Goal: Check status: Check status

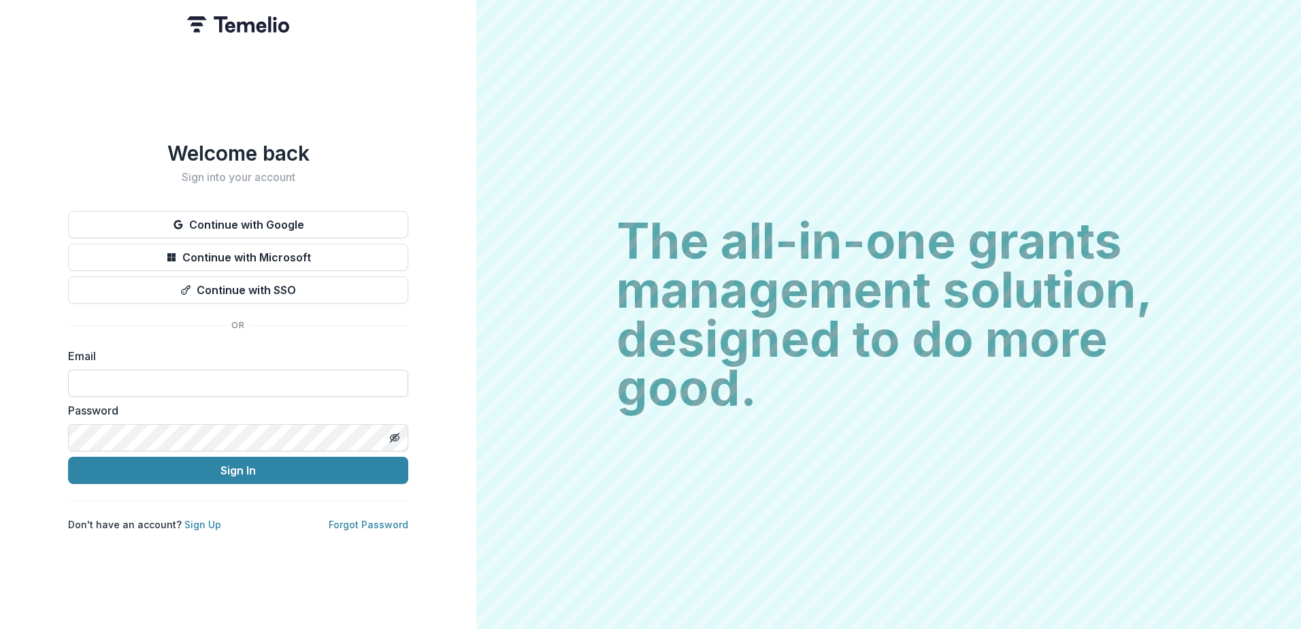
click at [357, 369] on input at bounding box center [238, 382] width 340 height 27
type input "**********"
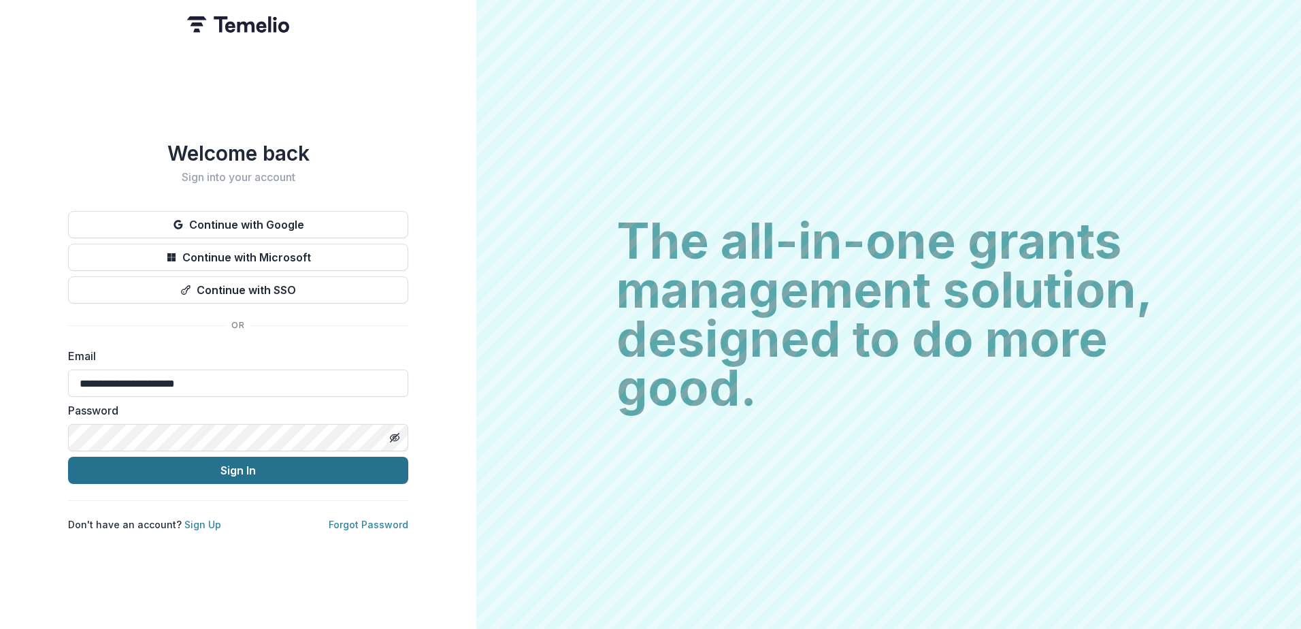
click at [276, 470] on button "Sign In" at bounding box center [238, 470] width 340 height 27
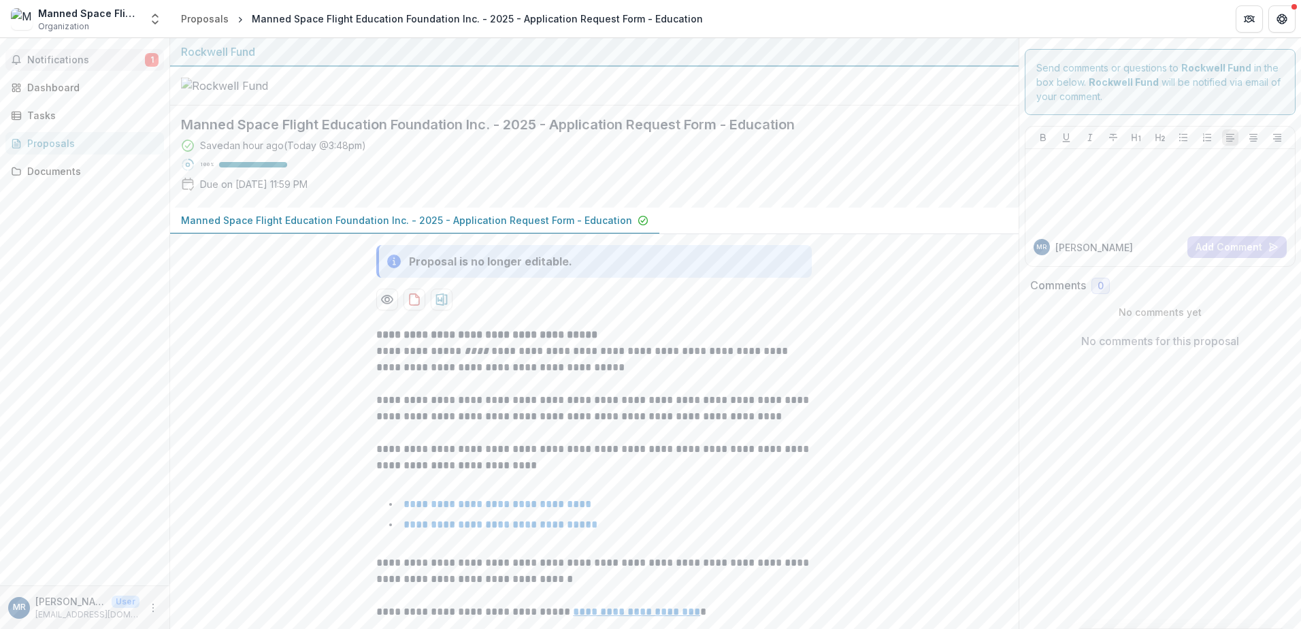
click at [78, 65] on span "Notifications" at bounding box center [86, 60] width 118 height 12
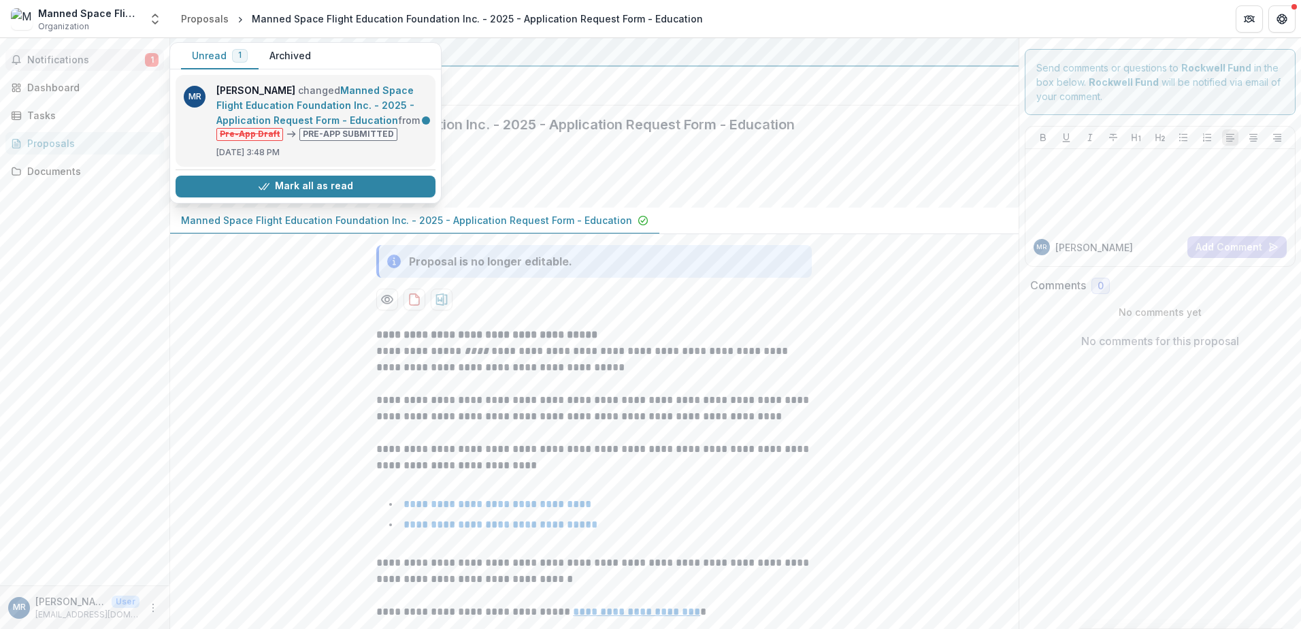
click at [331, 126] on link "Manned Space Flight Education Foundation Inc. - 2025 - Application Request Form…" at bounding box center [315, 105] width 198 height 42
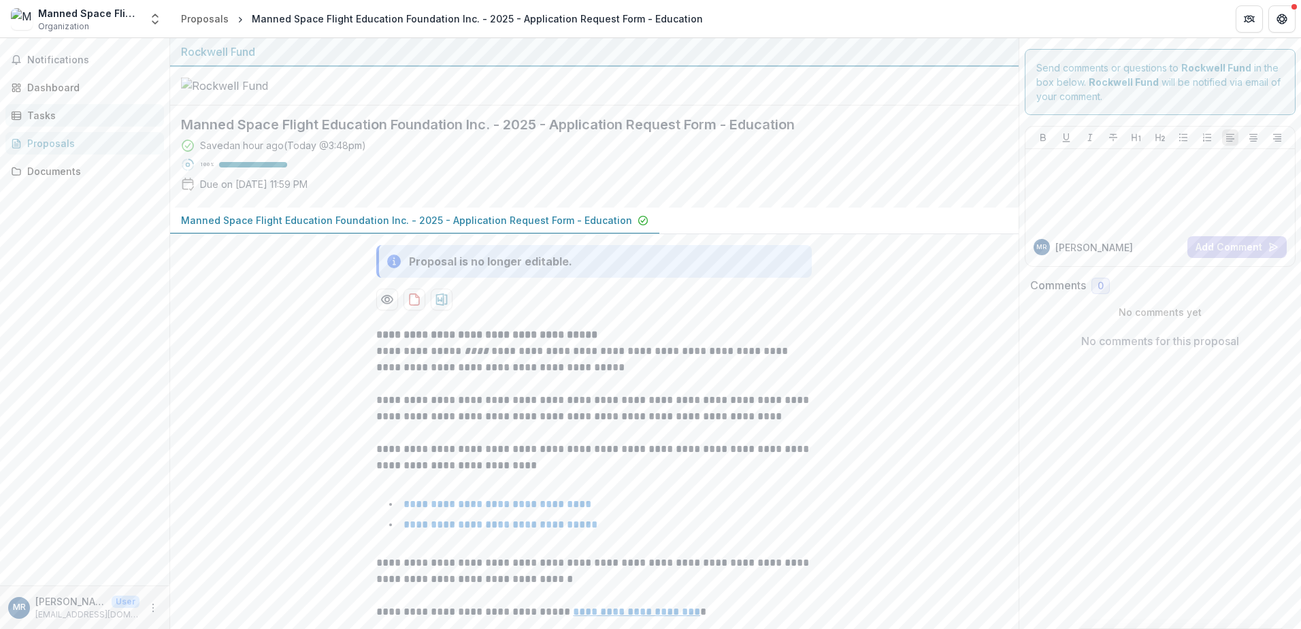
click at [104, 118] on div "Tasks" at bounding box center [90, 115] width 126 height 14
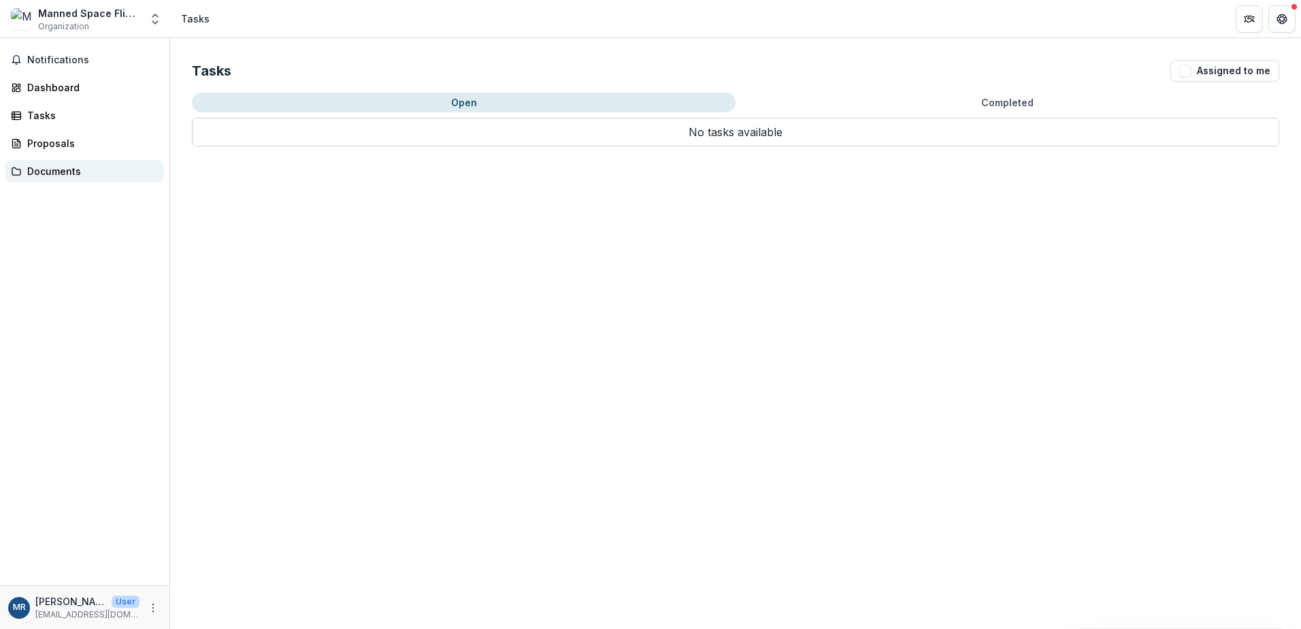
click at [88, 177] on div "Documents" at bounding box center [90, 171] width 126 height 14
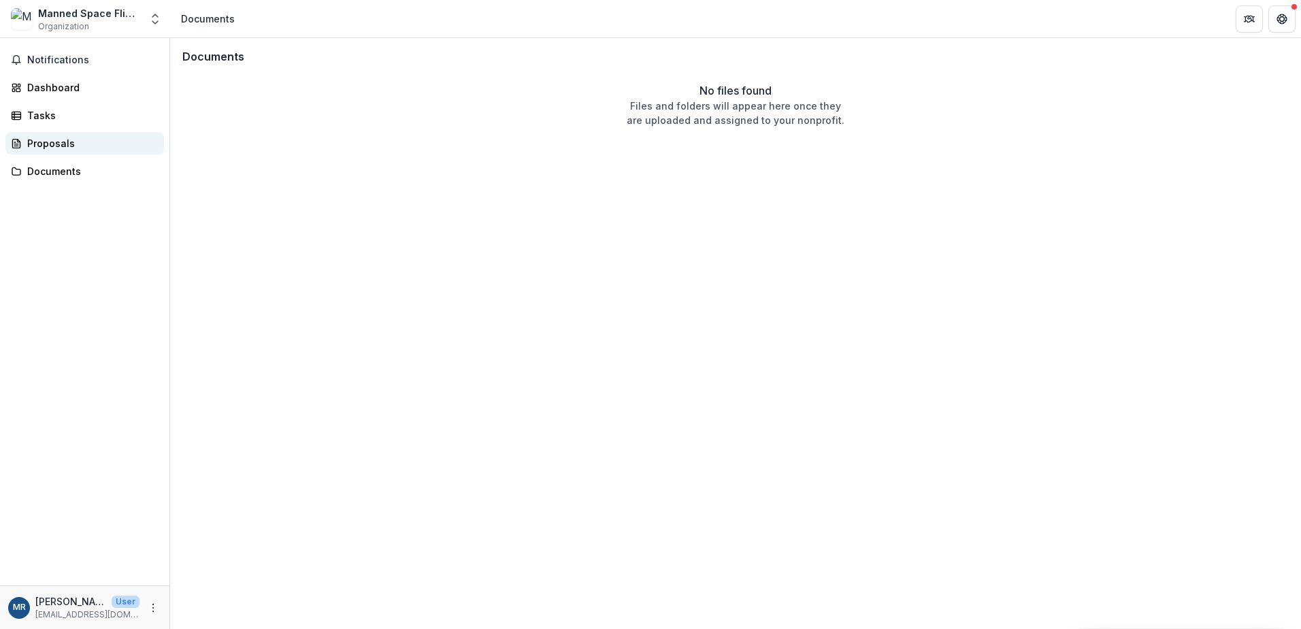
click at [88, 148] on div "Proposals" at bounding box center [90, 143] width 126 height 14
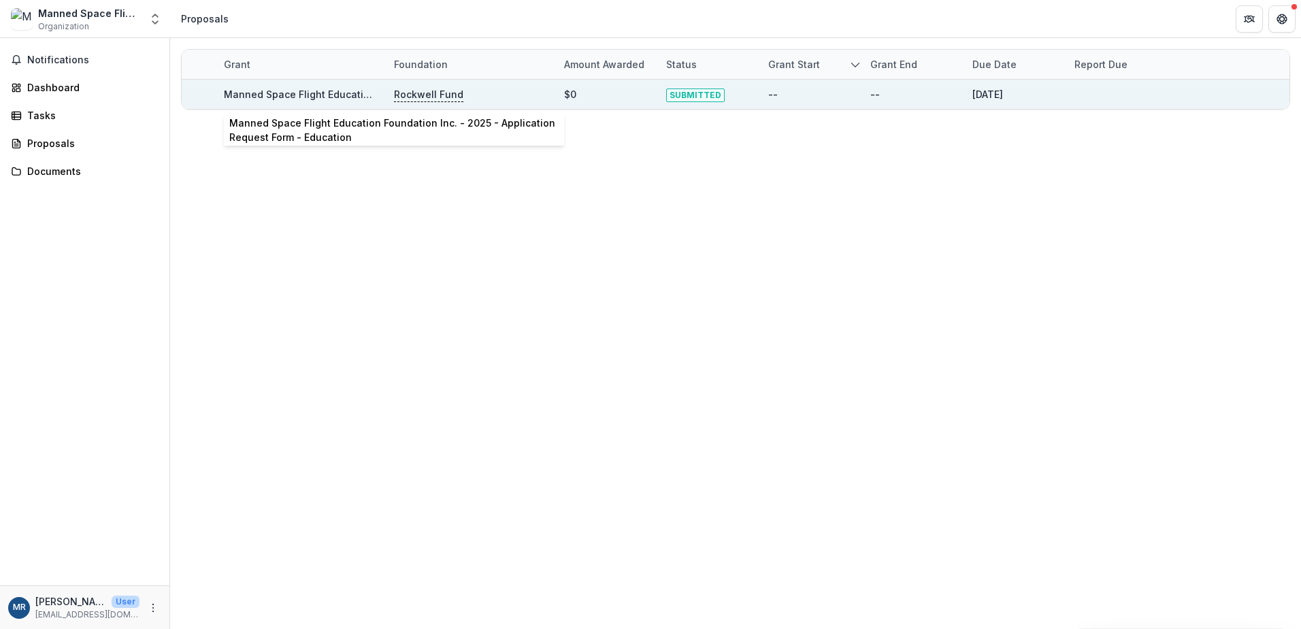
click at [254, 97] on link "Manned Space Flight Education Foundation Inc. - 2025 - Application Request Form…" at bounding box center [449, 94] width 451 height 12
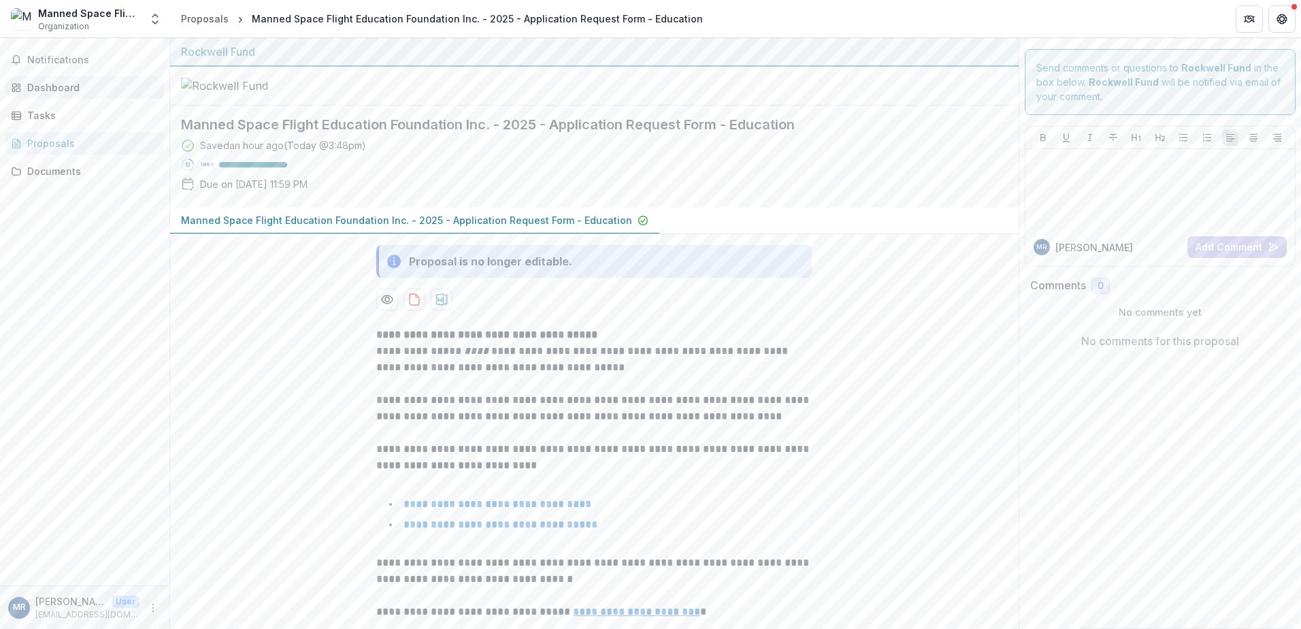
click at [89, 98] on link "Dashboard" at bounding box center [84, 87] width 159 height 22
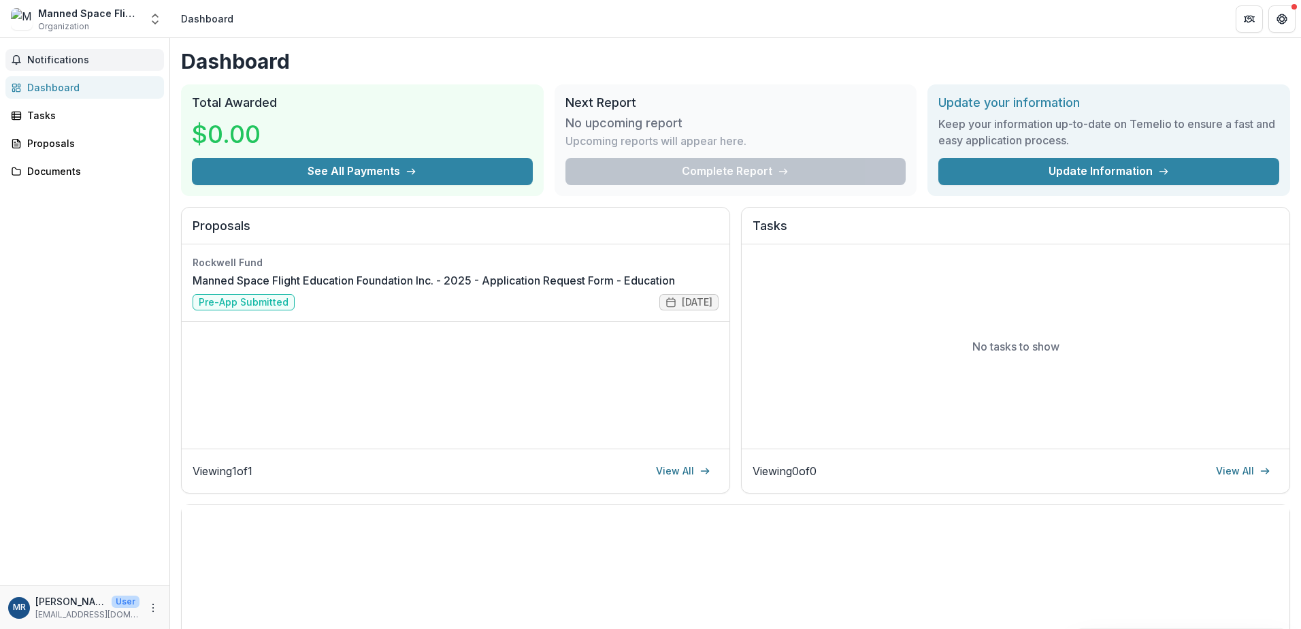
click at [86, 66] on button "Notifications" at bounding box center [84, 60] width 159 height 22
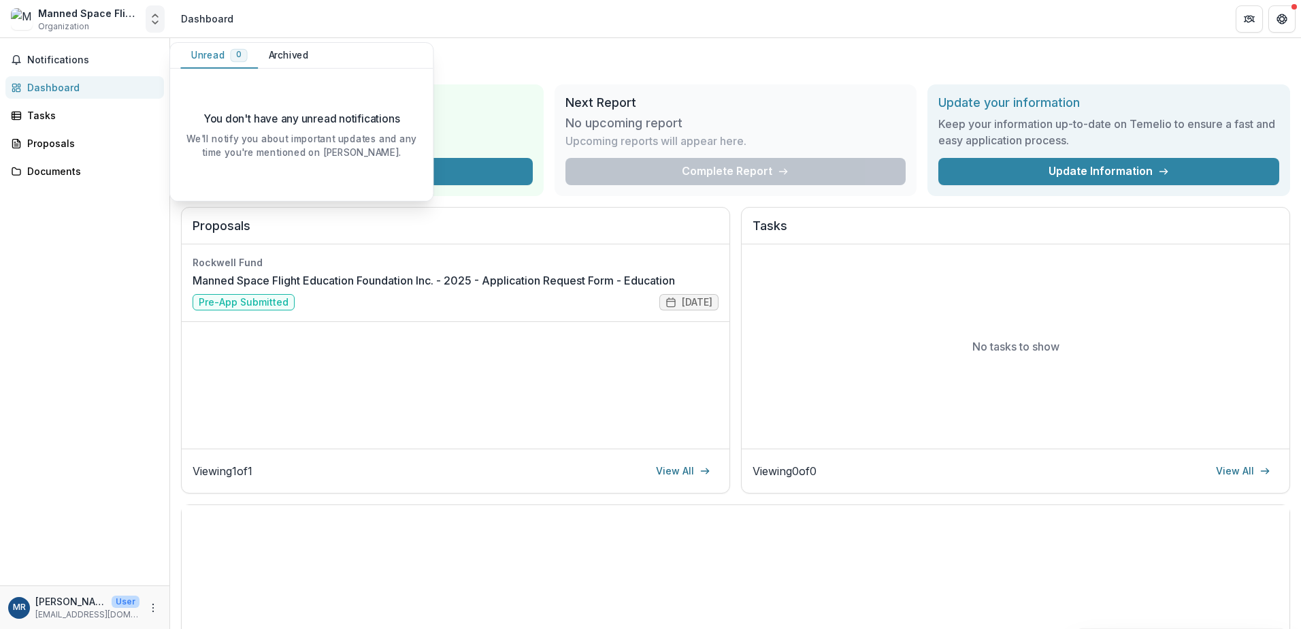
click at [152, 21] on icon "Open entity switcher" at bounding box center [155, 19] width 14 height 14
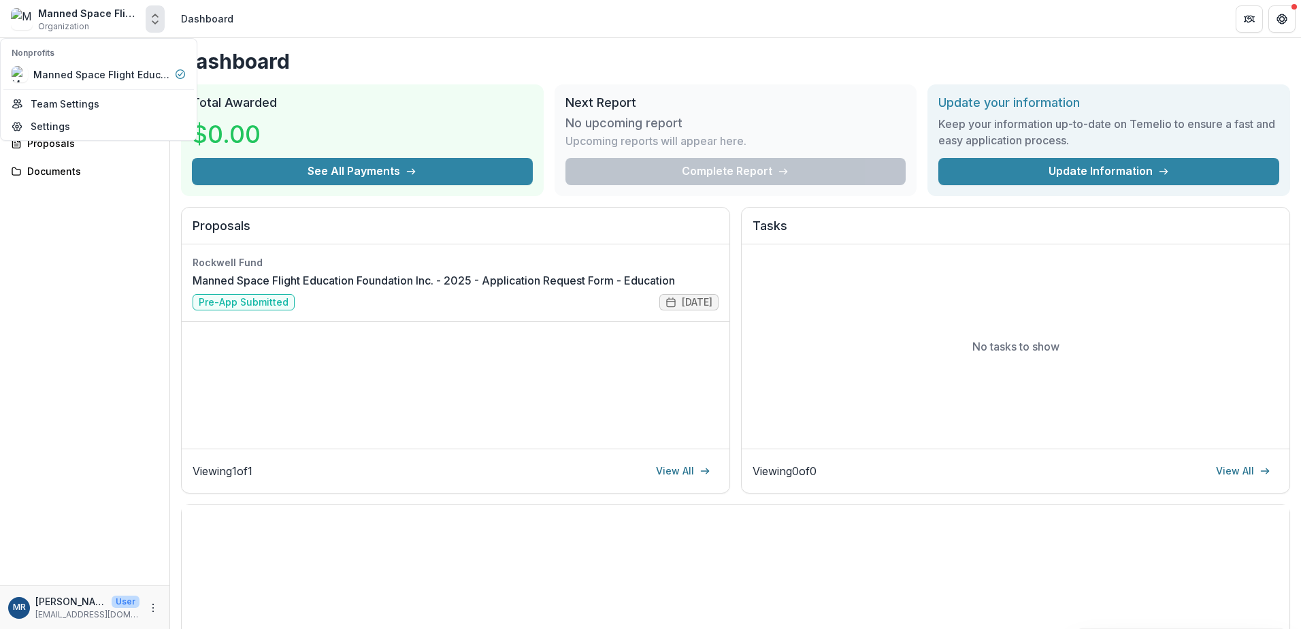
click at [86, 220] on div "Notifications Dashboard Tasks Proposals Documents" at bounding box center [84, 311] width 169 height 547
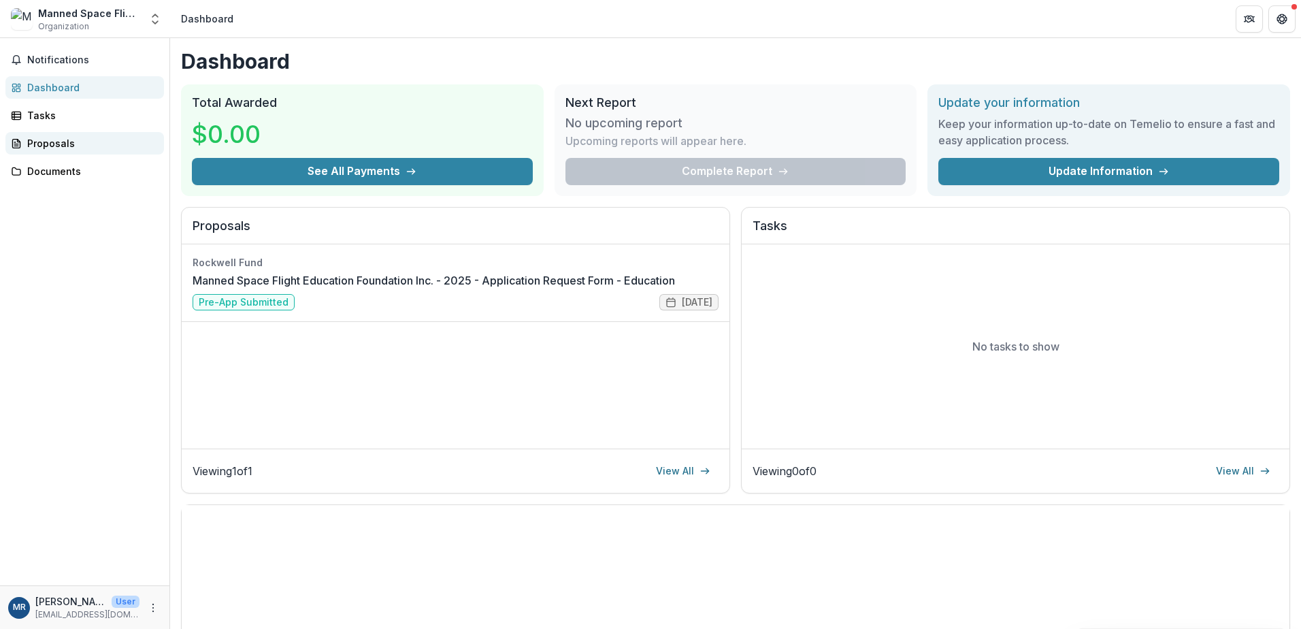
click at [63, 146] on div "Proposals" at bounding box center [90, 143] width 126 height 14
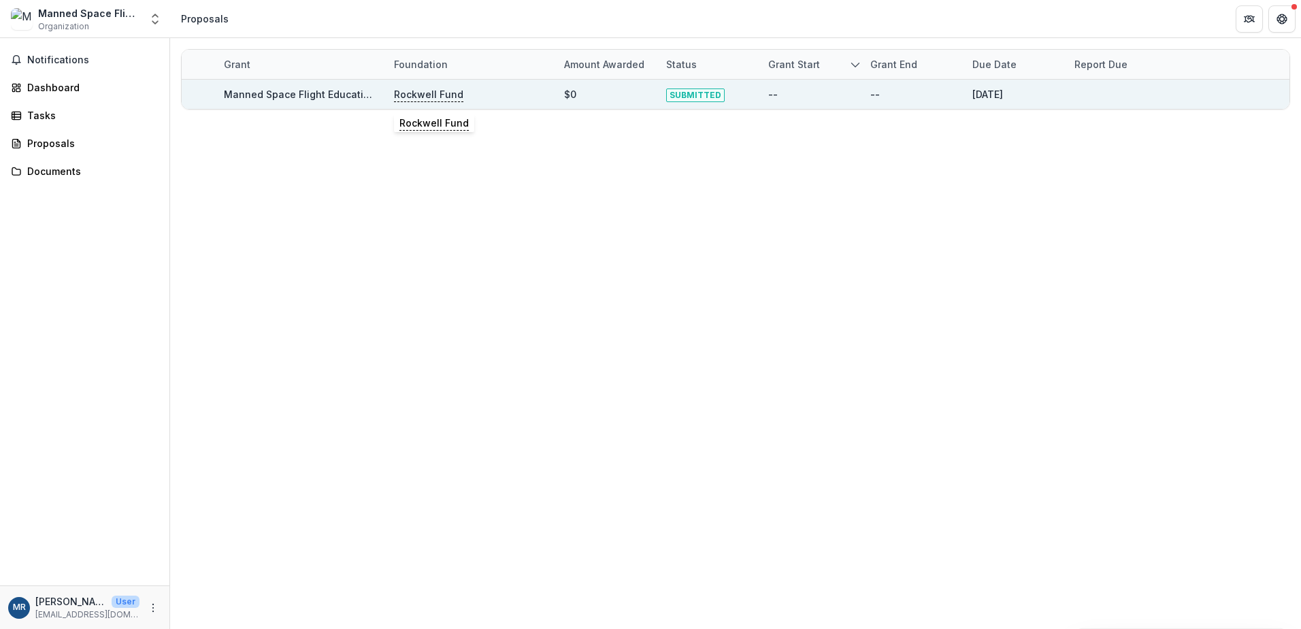
click at [408, 93] on p "Rockwell Fund" at bounding box center [428, 94] width 69 height 15
click at [341, 99] on link "Manned Space Flight Education Foundation Inc. - 2025 - Application Request Form…" at bounding box center [449, 94] width 451 height 12
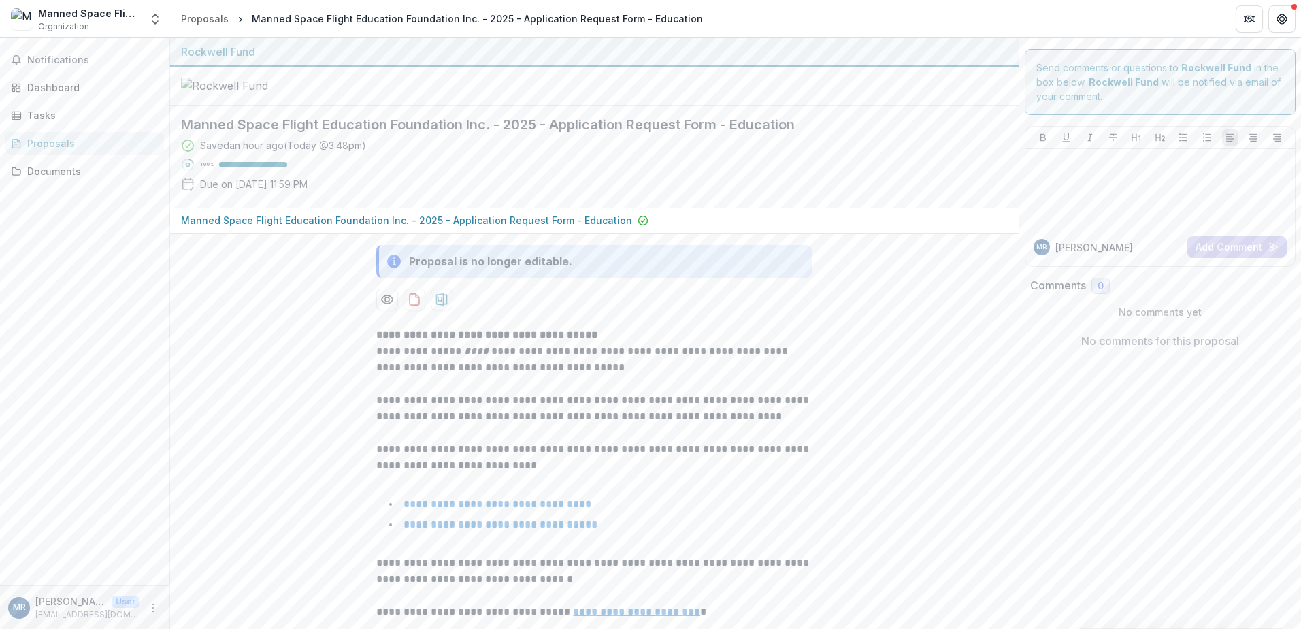
click at [569, 214] on p "Manned Space Flight Education Foundation Inc. - 2025 - Application Request Form…" at bounding box center [406, 220] width 451 height 14
click at [551, 519] on link "**********" at bounding box center [501, 524] width 194 height 10
click at [217, 27] on link "Proposals" at bounding box center [205, 19] width 59 height 20
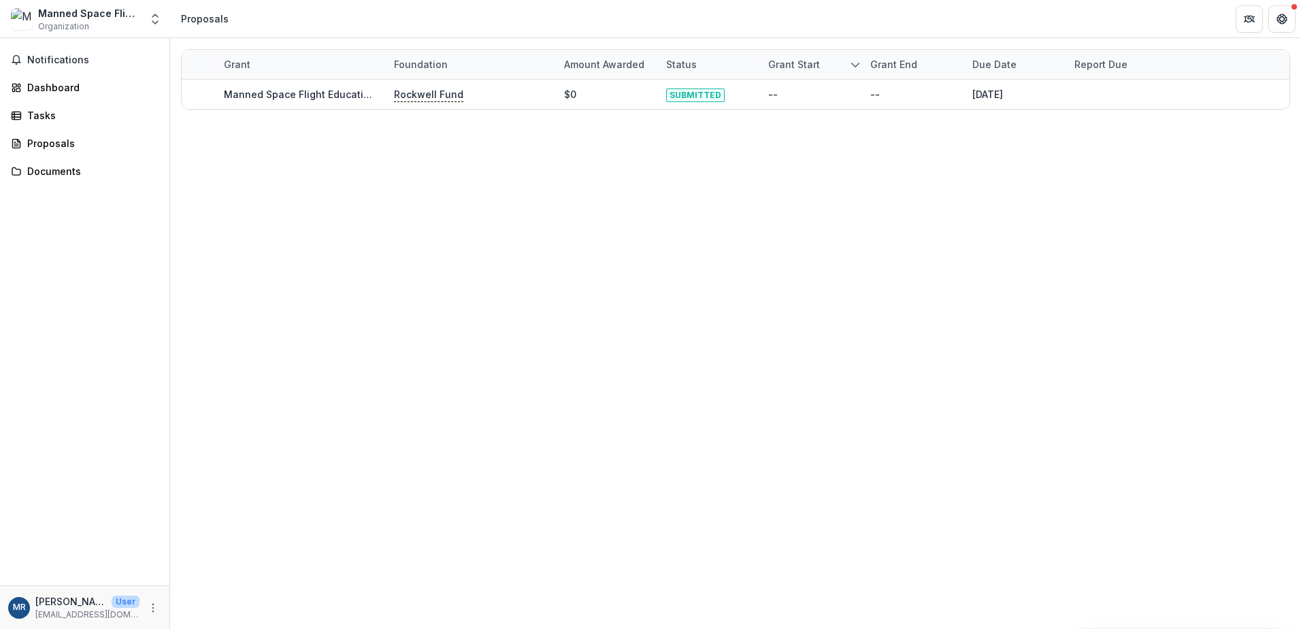
click at [217, 27] on div "Proposals" at bounding box center [205, 19] width 59 height 20
click at [54, 120] on div "Tasks" at bounding box center [90, 115] width 126 height 14
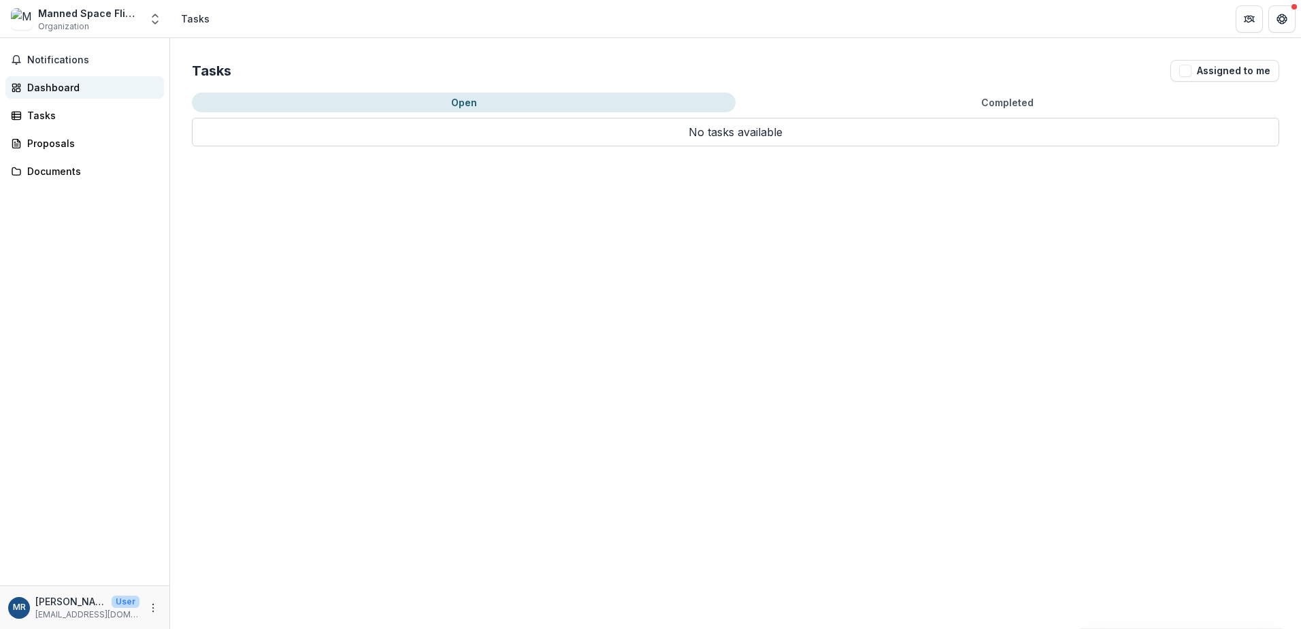
click at [57, 86] on div "Dashboard" at bounding box center [90, 87] width 126 height 14
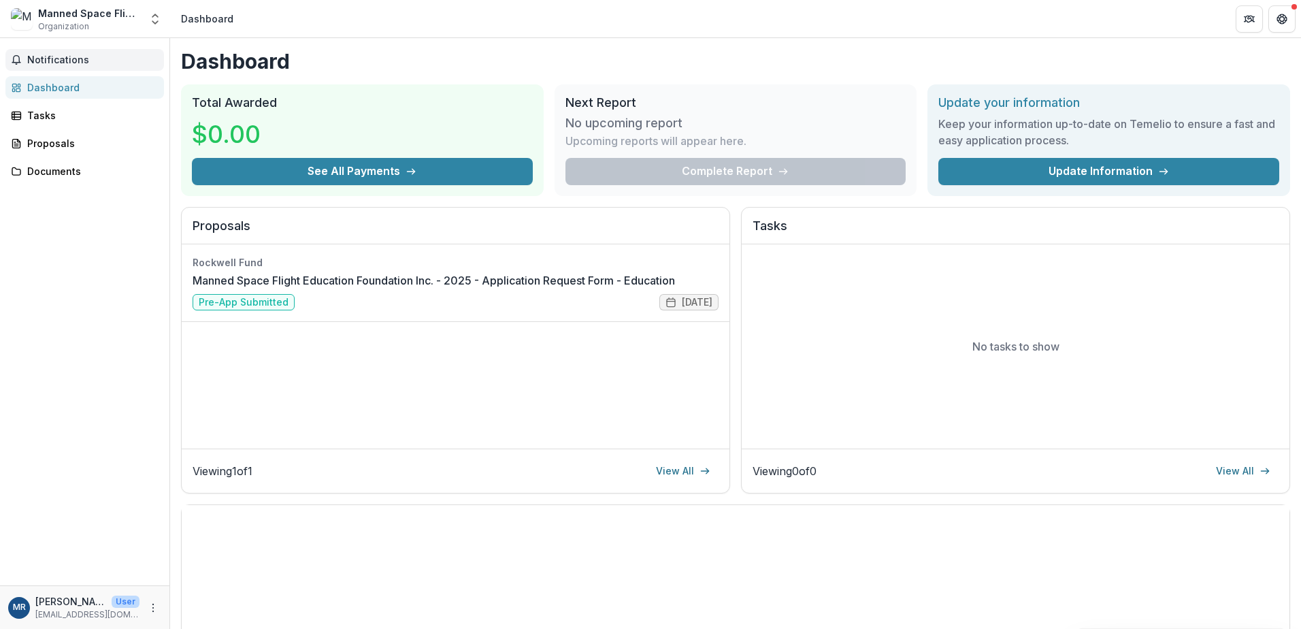
click at [61, 66] on button "Notifications" at bounding box center [84, 60] width 159 height 22
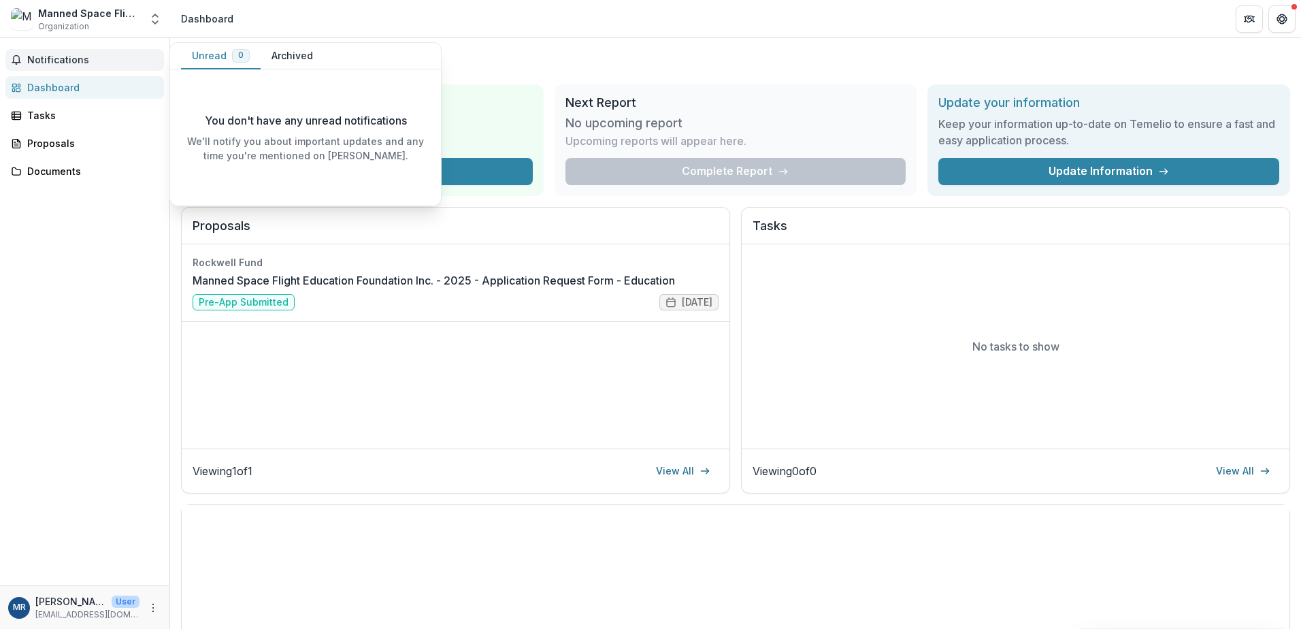
click at [61, 66] on button "Notifications" at bounding box center [84, 60] width 159 height 22
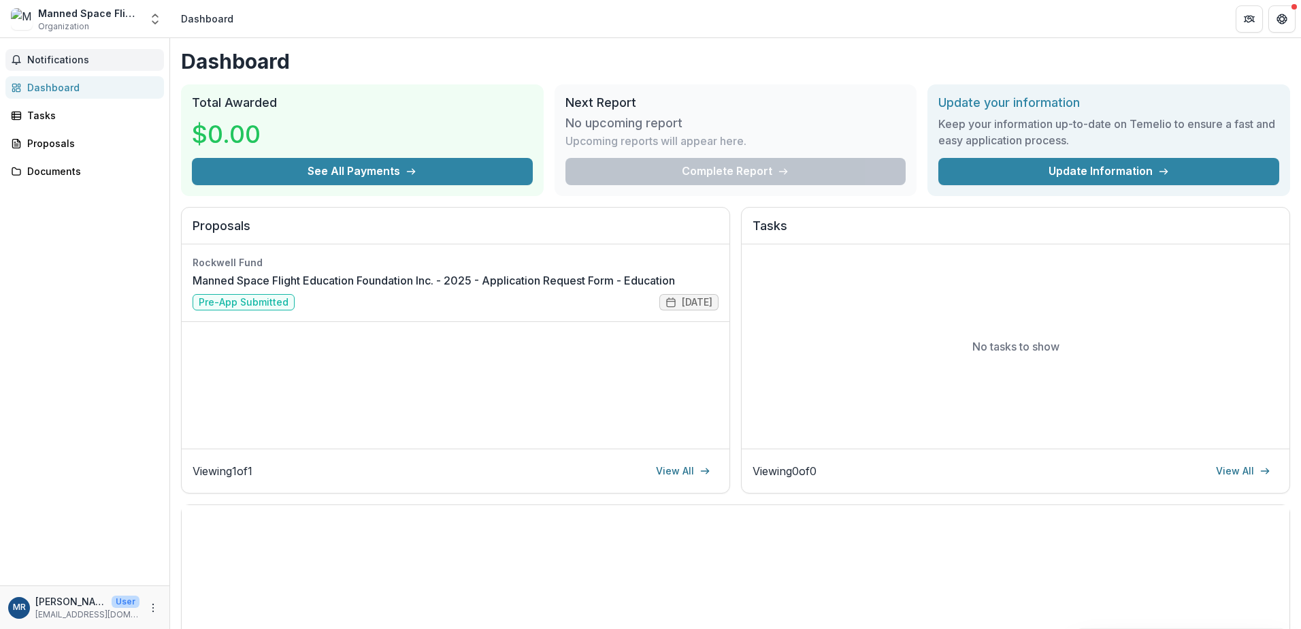
click at [61, 66] on button "Notifications" at bounding box center [84, 60] width 159 height 22
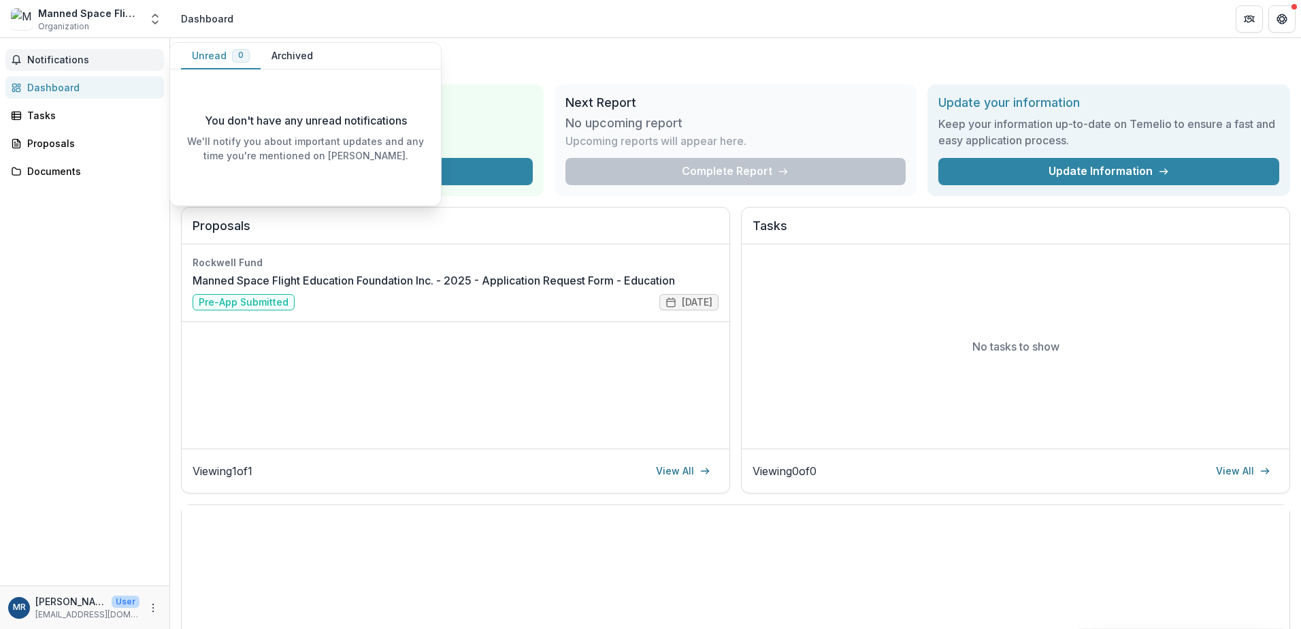
click at [199, 58] on button "Unread 0" at bounding box center [221, 56] width 80 height 27
click at [278, 54] on button "Archived" at bounding box center [292, 56] width 63 height 27
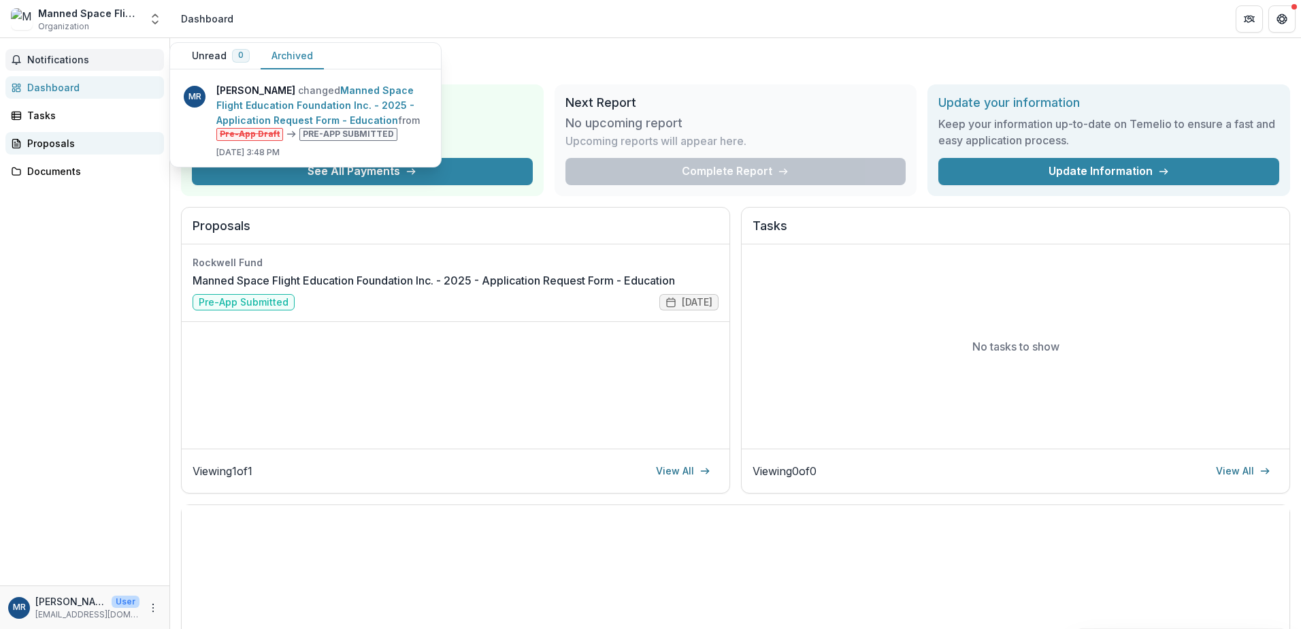
click at [81, 148] on div "Proposals" at bounding box center [90, 143] width 126 height 14
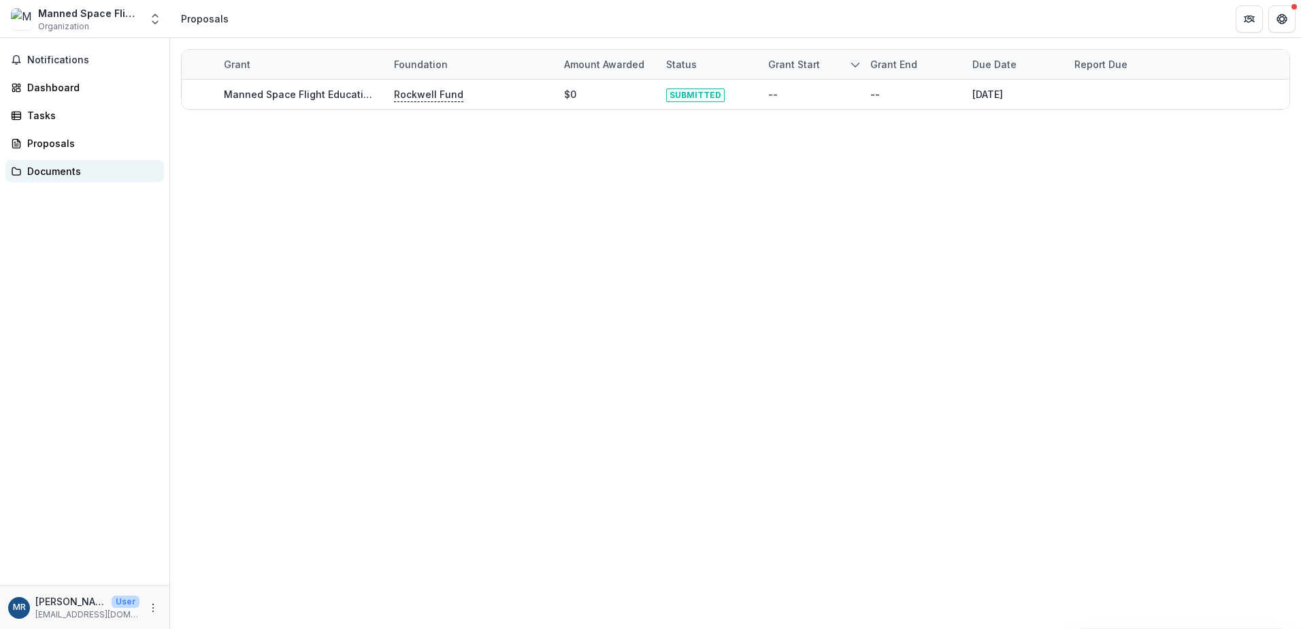
click at [67, 178] on div "Documents" at bounding box center [90, 171] width 126 height 14
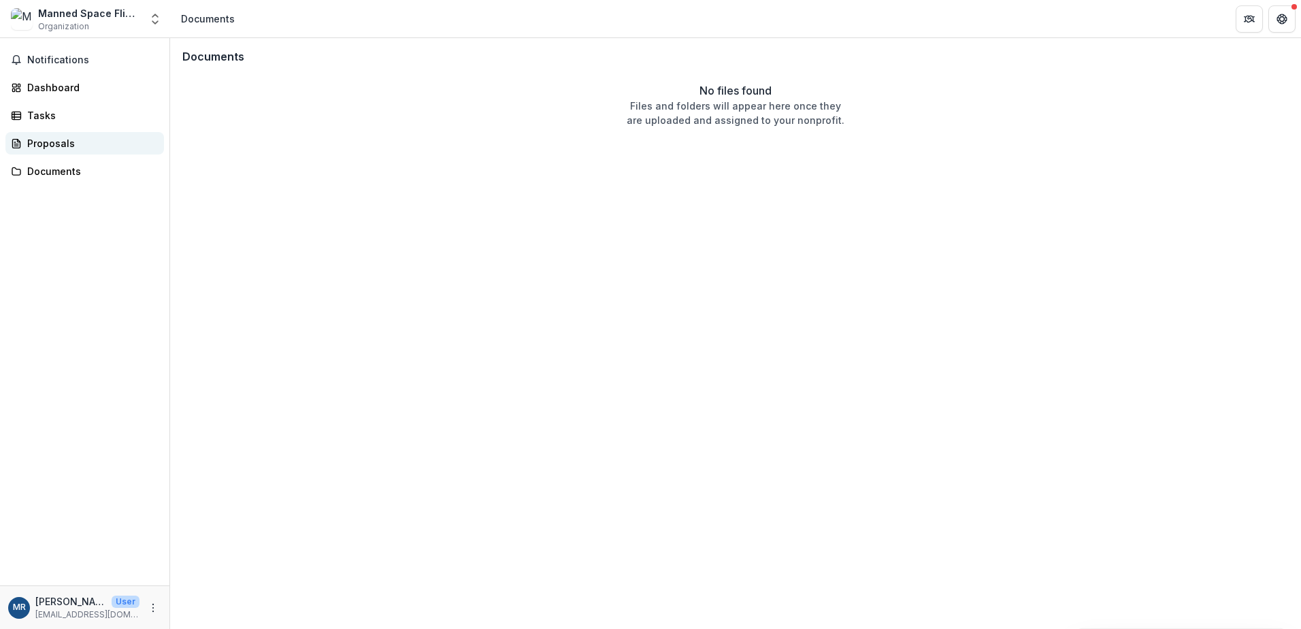
click at [69, 149] on div "Proposals" at bounding box center [90, 143] width 126 height 14
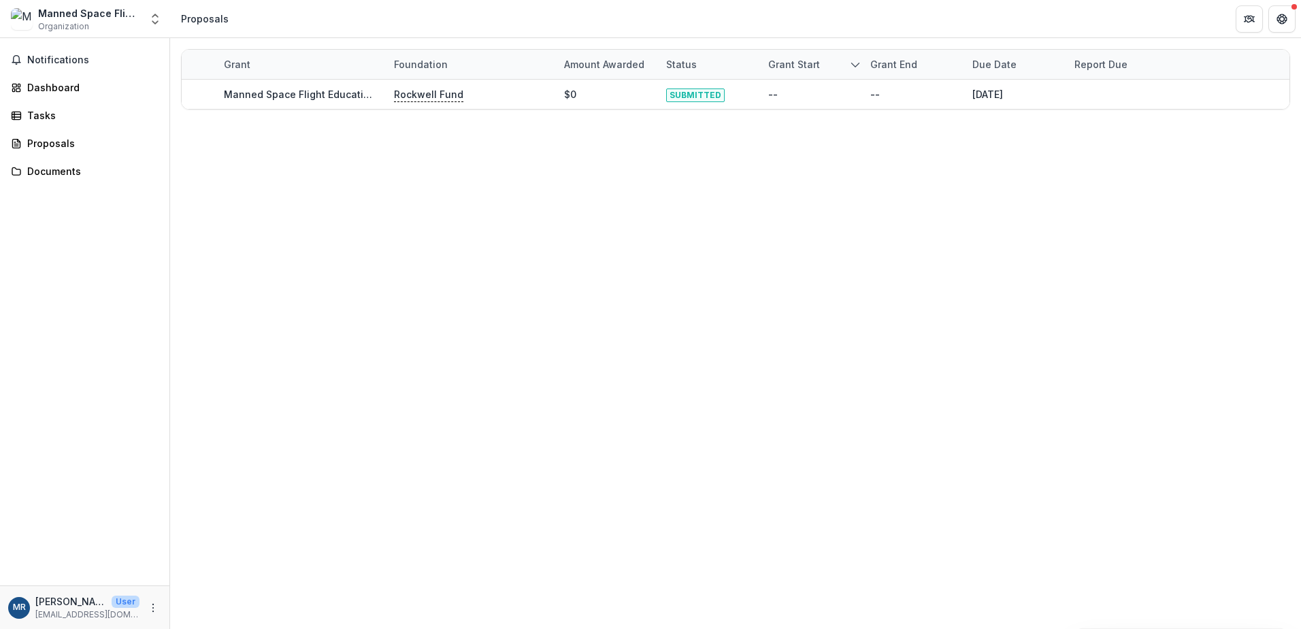
click at [91, 18] on div "Manned Space Flight Education Foundation Inc." at bounding box center [89, 13] width 102 height 14
click at [159, 17] on icon "Open entity switcher" at bounding box center [155, 19] width 14 height 14
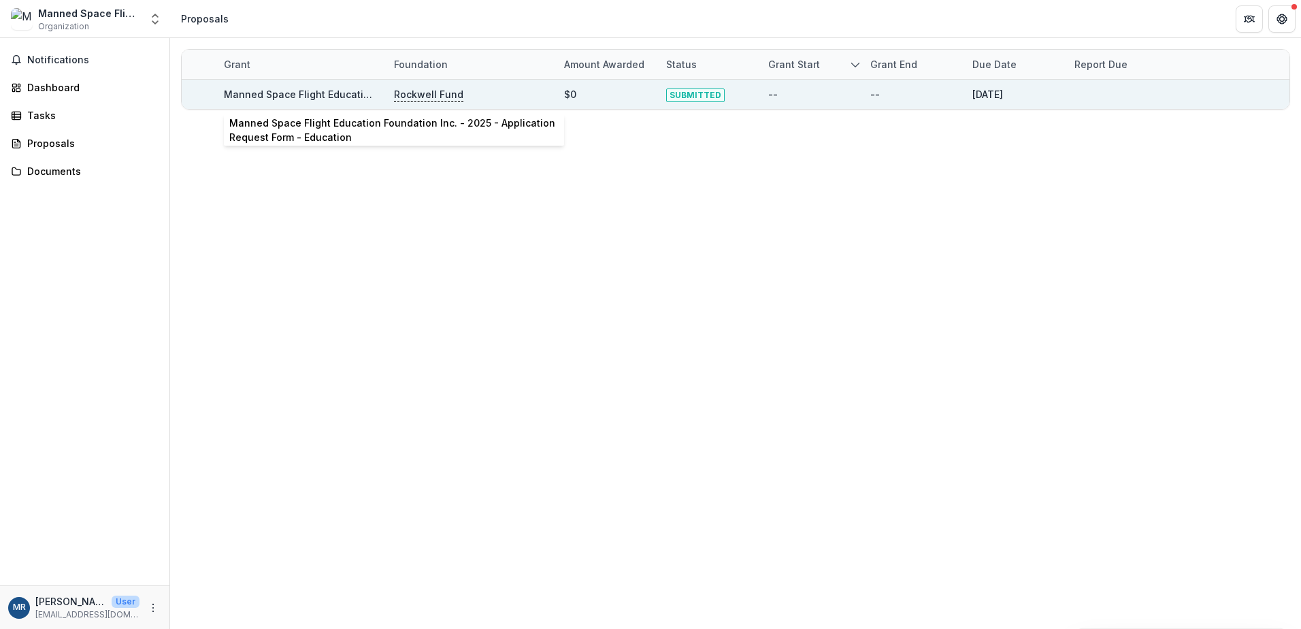
click at [341, 95] on link "Manned Space Flight Education Foundation Inc. - 2025 - Application Request Form…" at bounding box center [449, 94] width 451 height 12
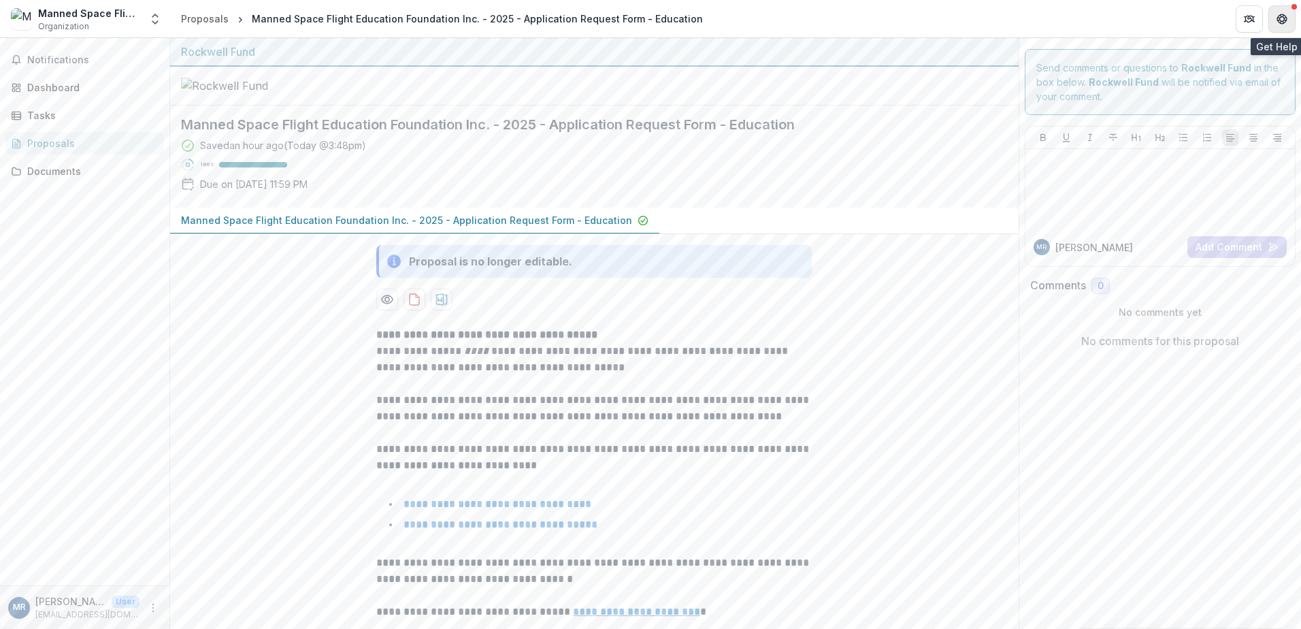
click at [1284, 21] on icon "Get Help" at bounding box center [1282, 19] width 11 height 11
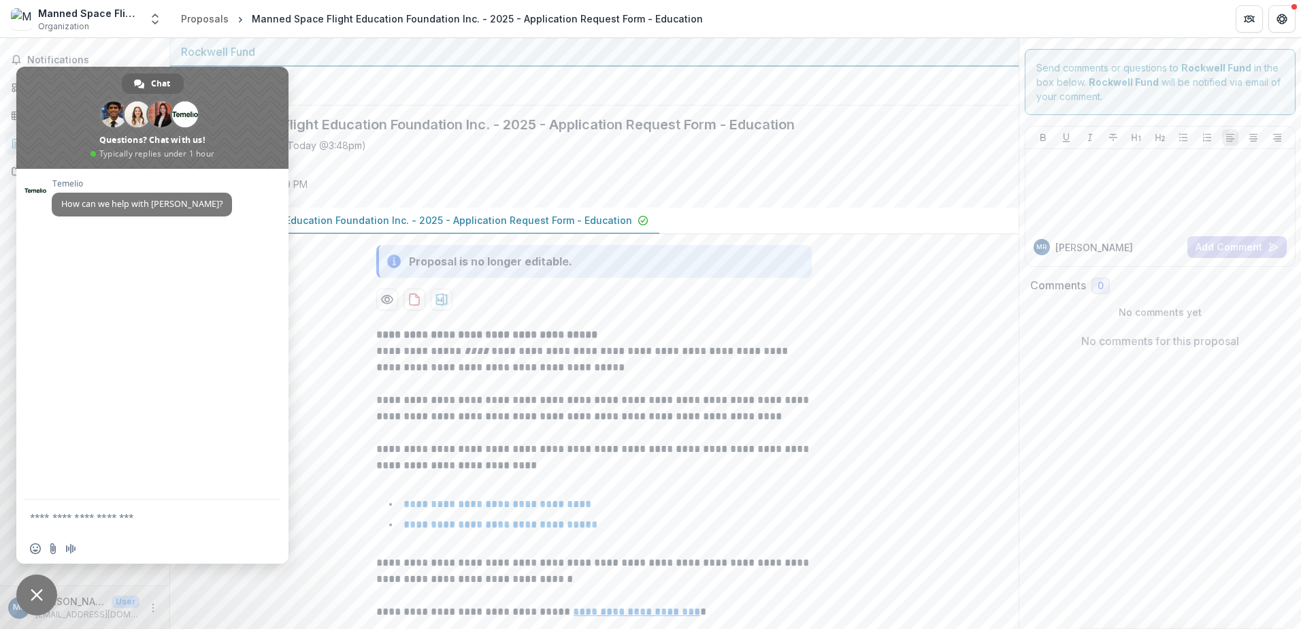
click at [493, 183] on div "Saved an hour ago ( Today @ 3:48pm ) 100 % Due on Oct 17, 2025, 11:59 PM" at bounding box center [583, 167] width 805 height 59
click at [44, 588] on span "Close chat" at bounding box center [36, 594] width 41 height 41
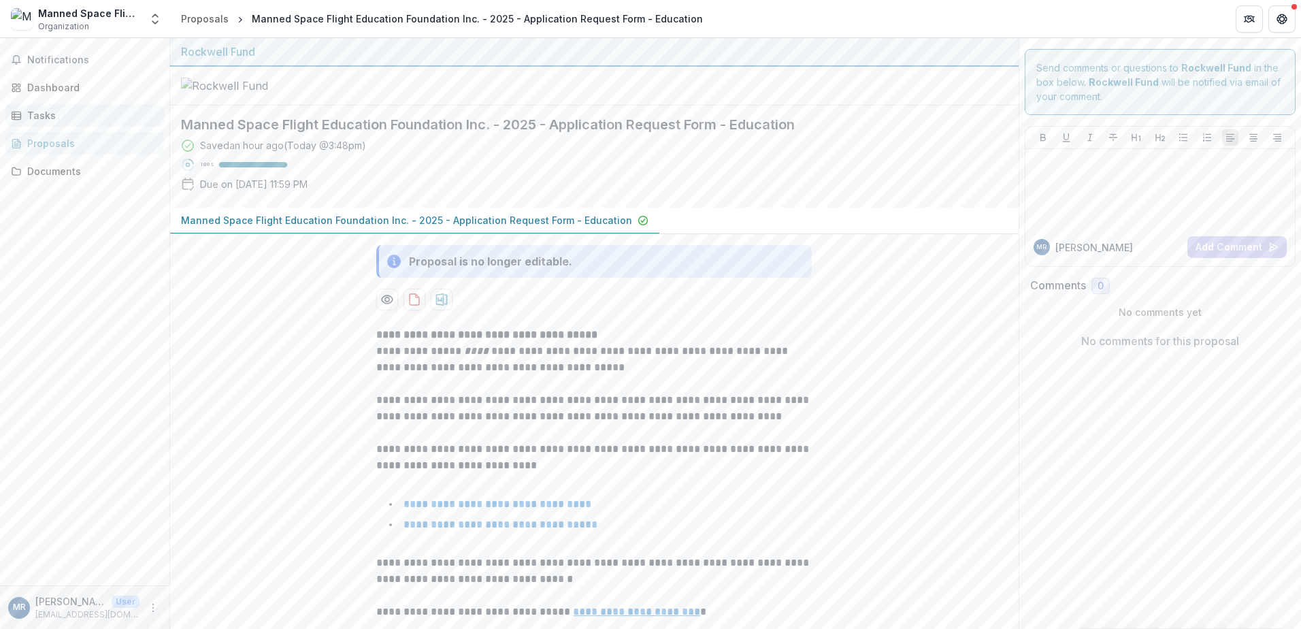
click at [55, 119] on div "Tasks" at bounding box center [90, 115] width 126 height 14
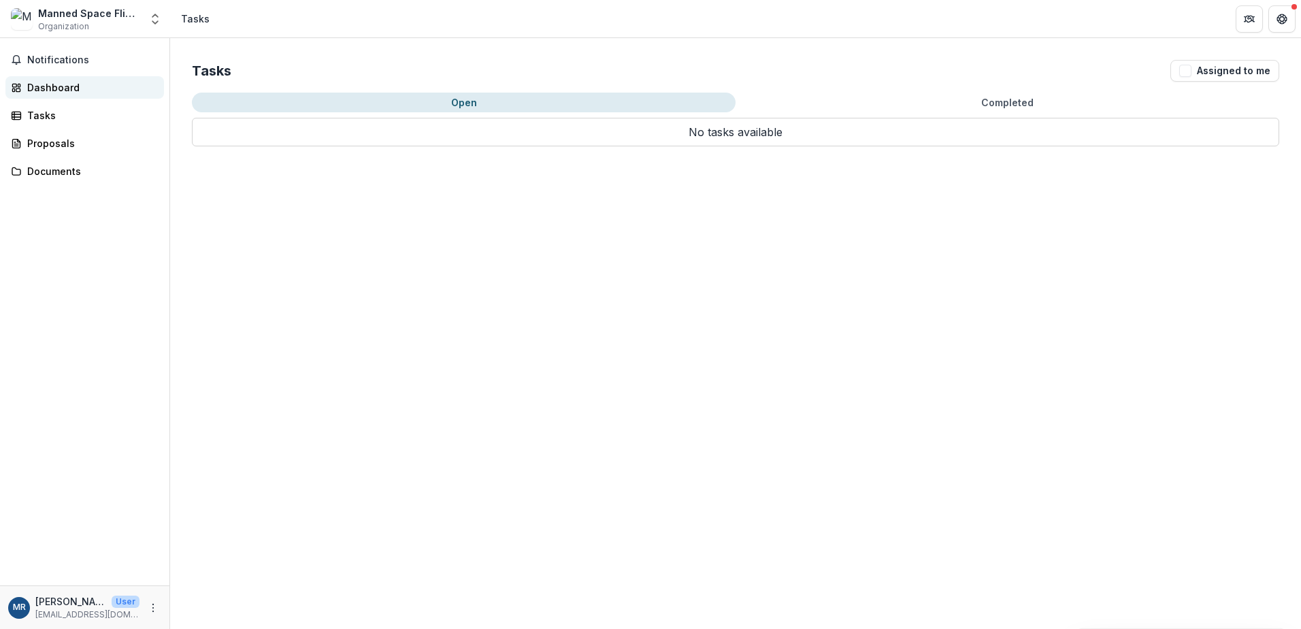
click at [56, 94] on div "Dashboard" at bounding box center [90, 87] width 126 height 14
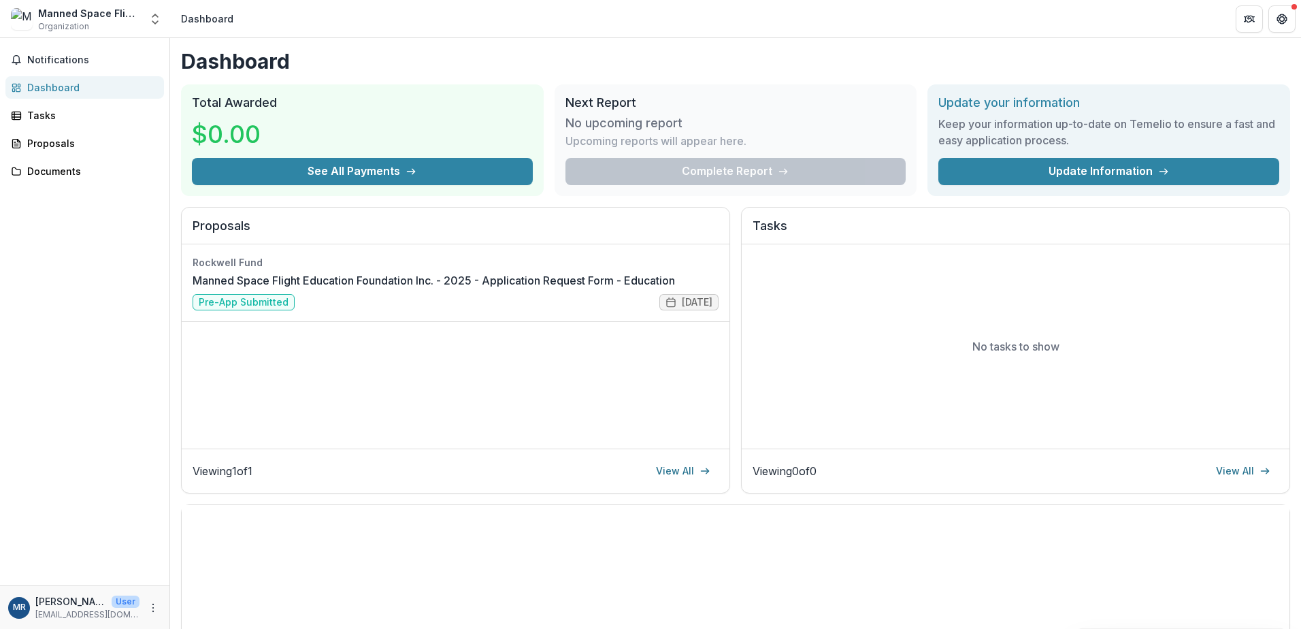
click at [59, 18] on div "Manned Space Flight Education Foundation Inc." at bounding box center [89, 13] width 102 height 14
